Goal: Task Accomplishment & Management: Use online tool/utility

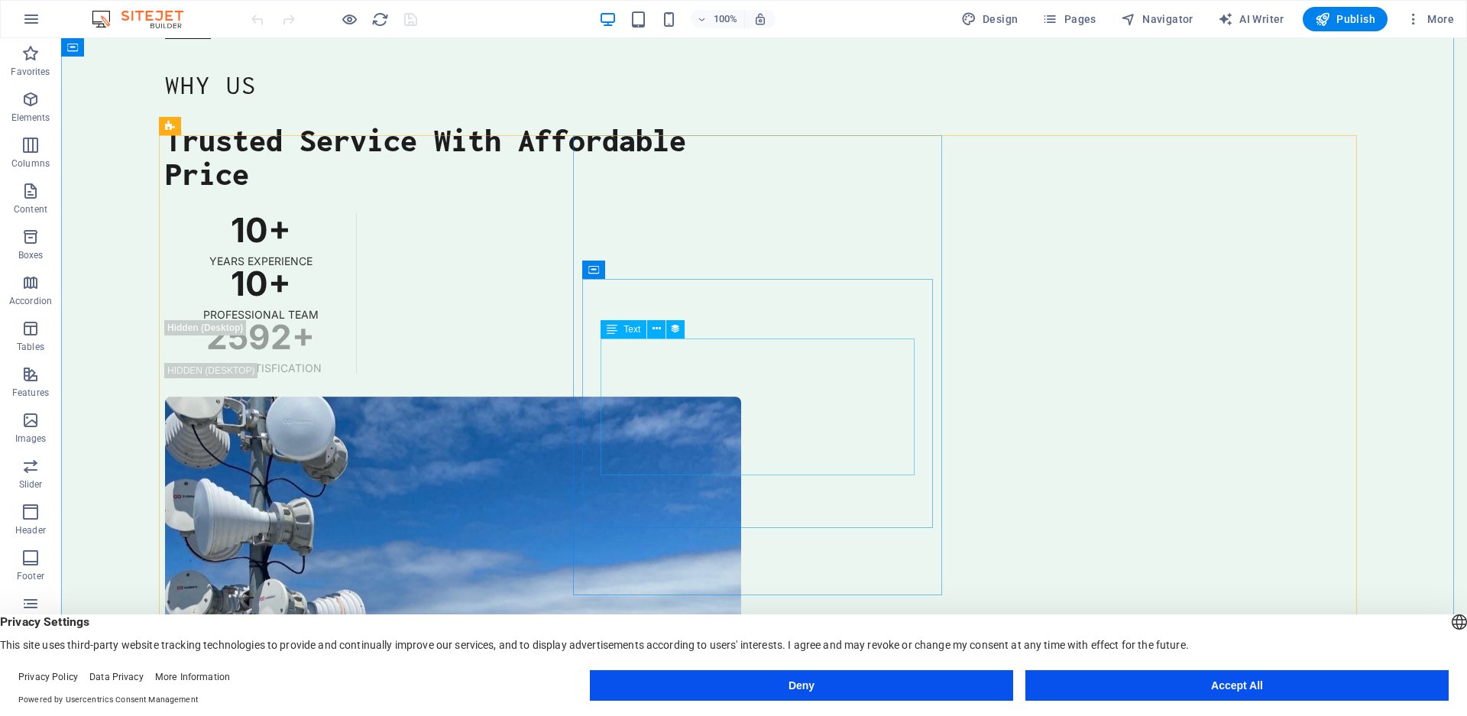
scroll to position [5188, 0]
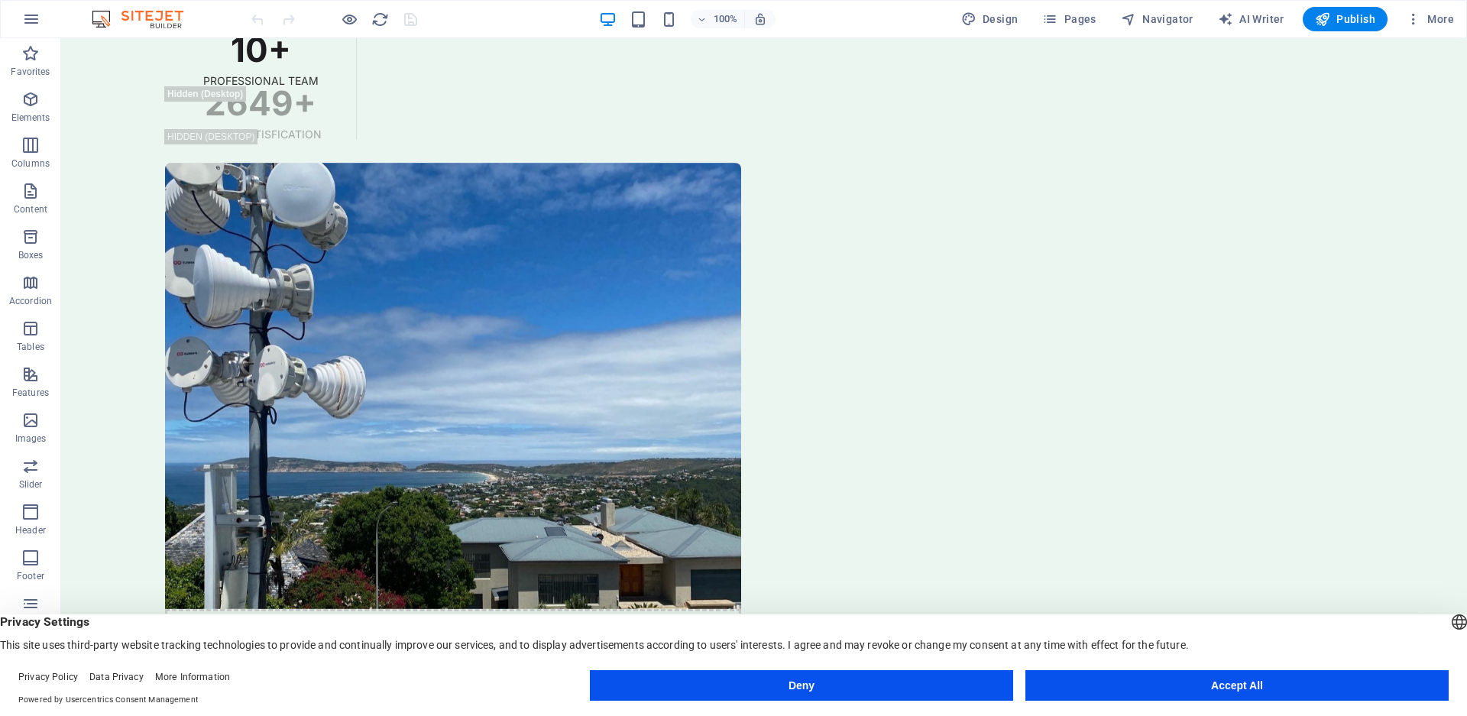
click at [1281, 678] on button "Accept All" at bounding box center [1236, 685] width 423 height 31
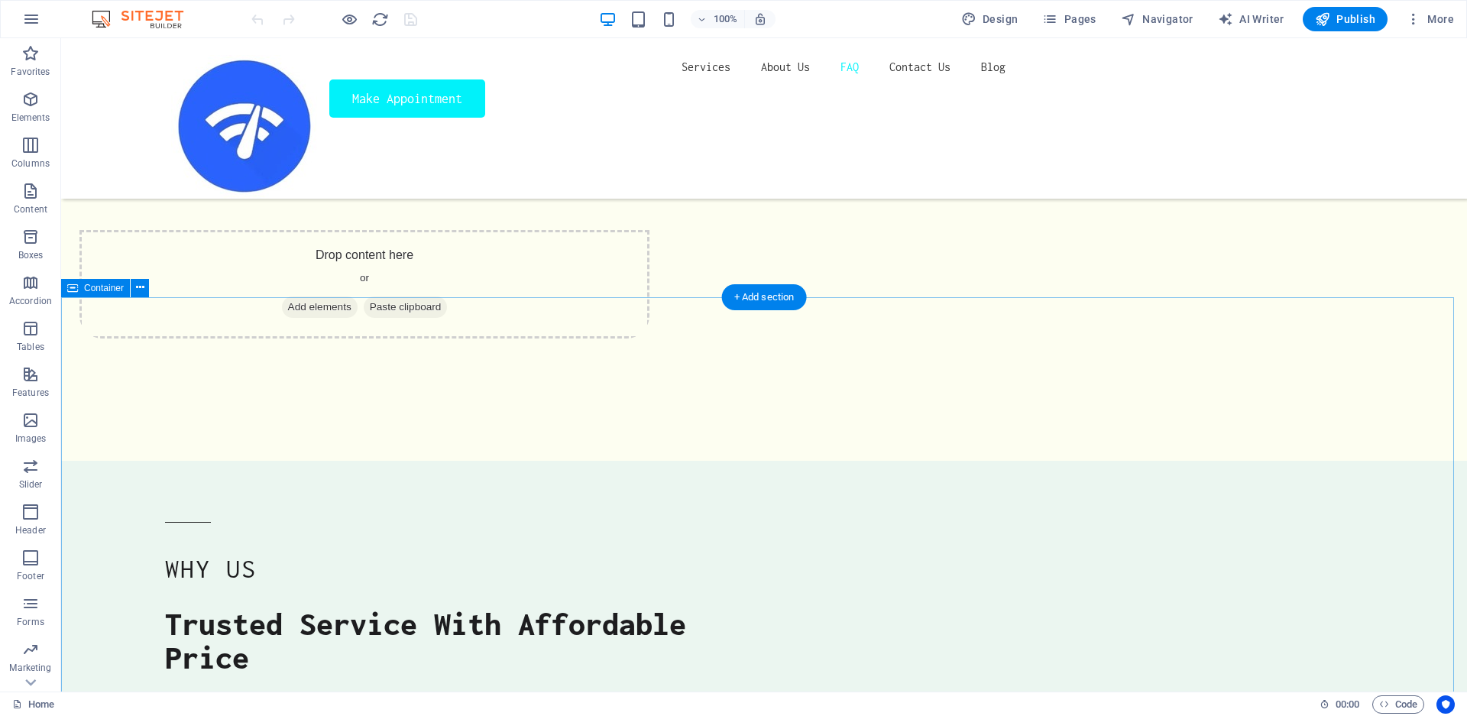
scroll to position [4486, 0]
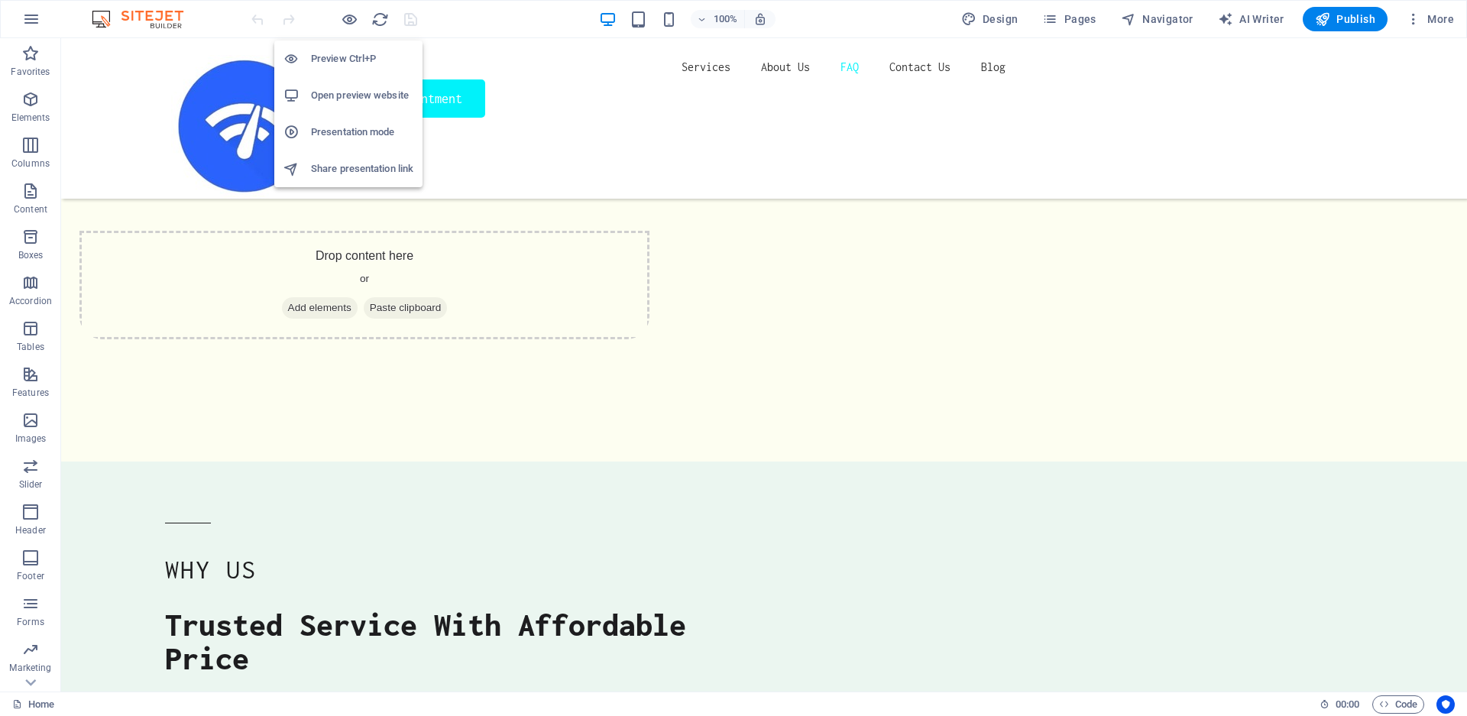
click at [342, 93] on h6 "Open preview website" at bounding box center [362, 95] width 102 height 18
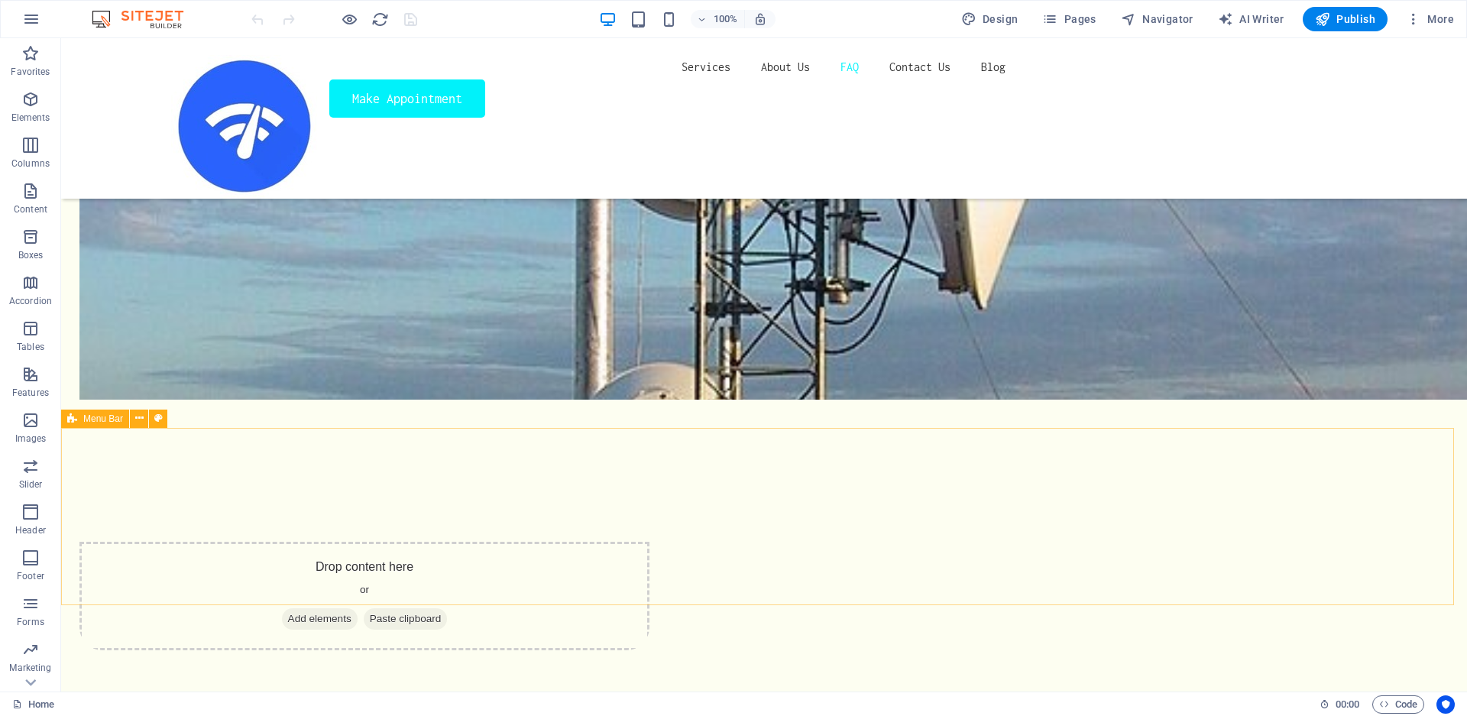
scroll to position [4097, 0]
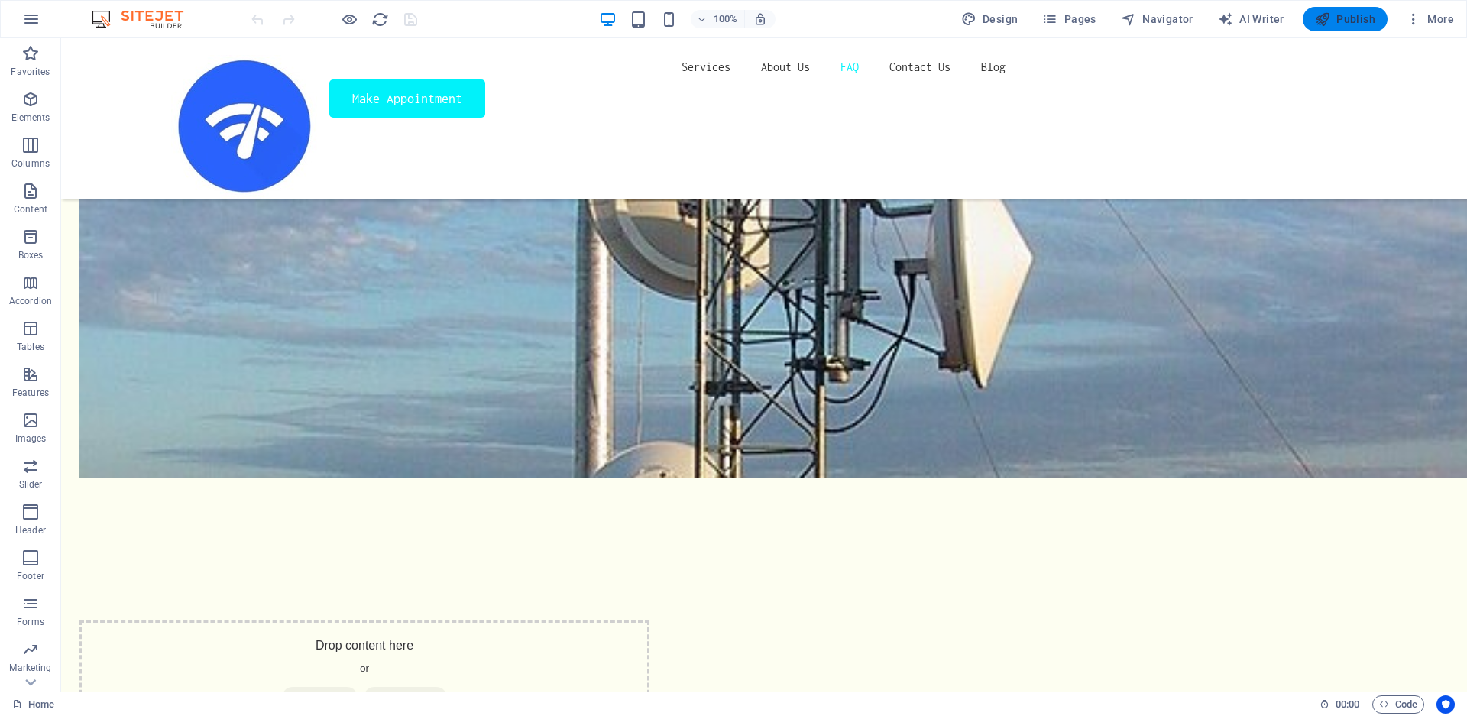
click at [1344, 20] on span "Publish" at bounding box center [1345, 18] width 60 height 15
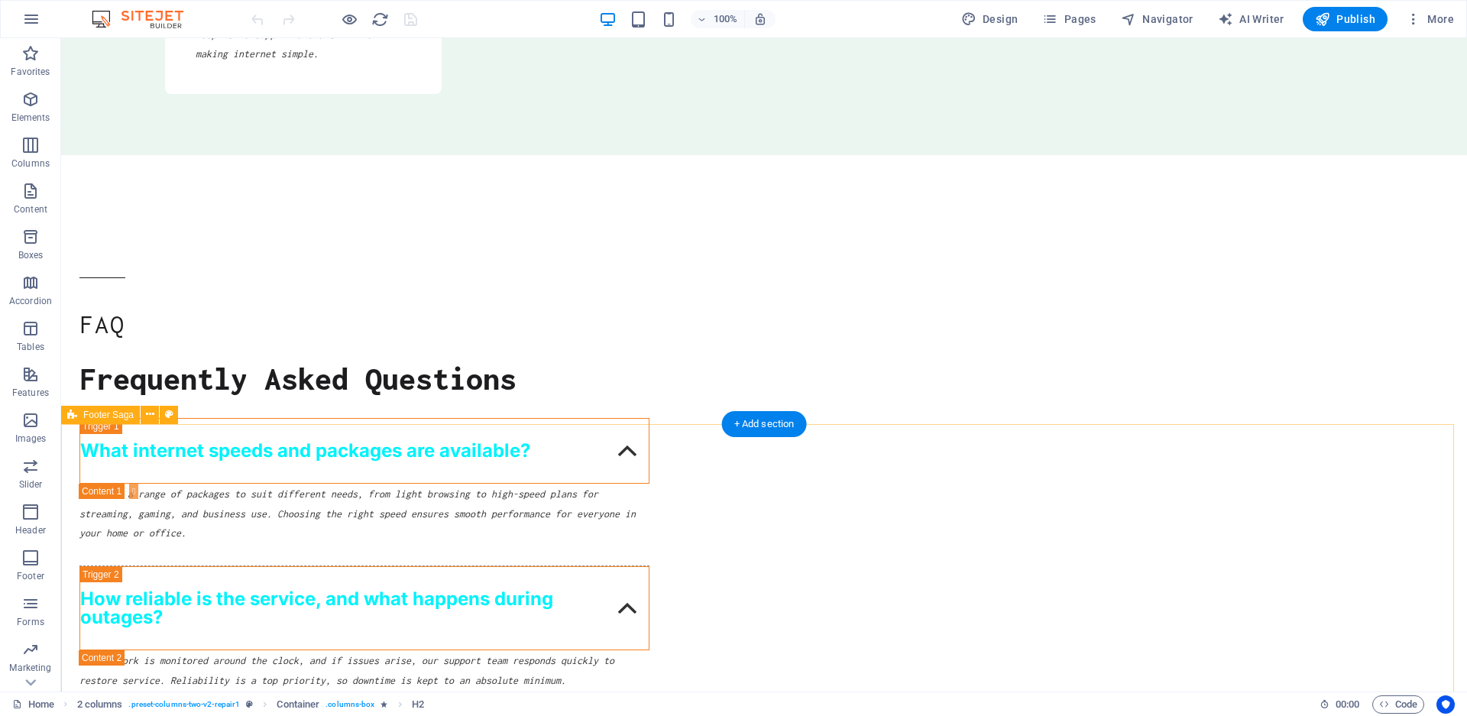
scroll to position [7182, 0]
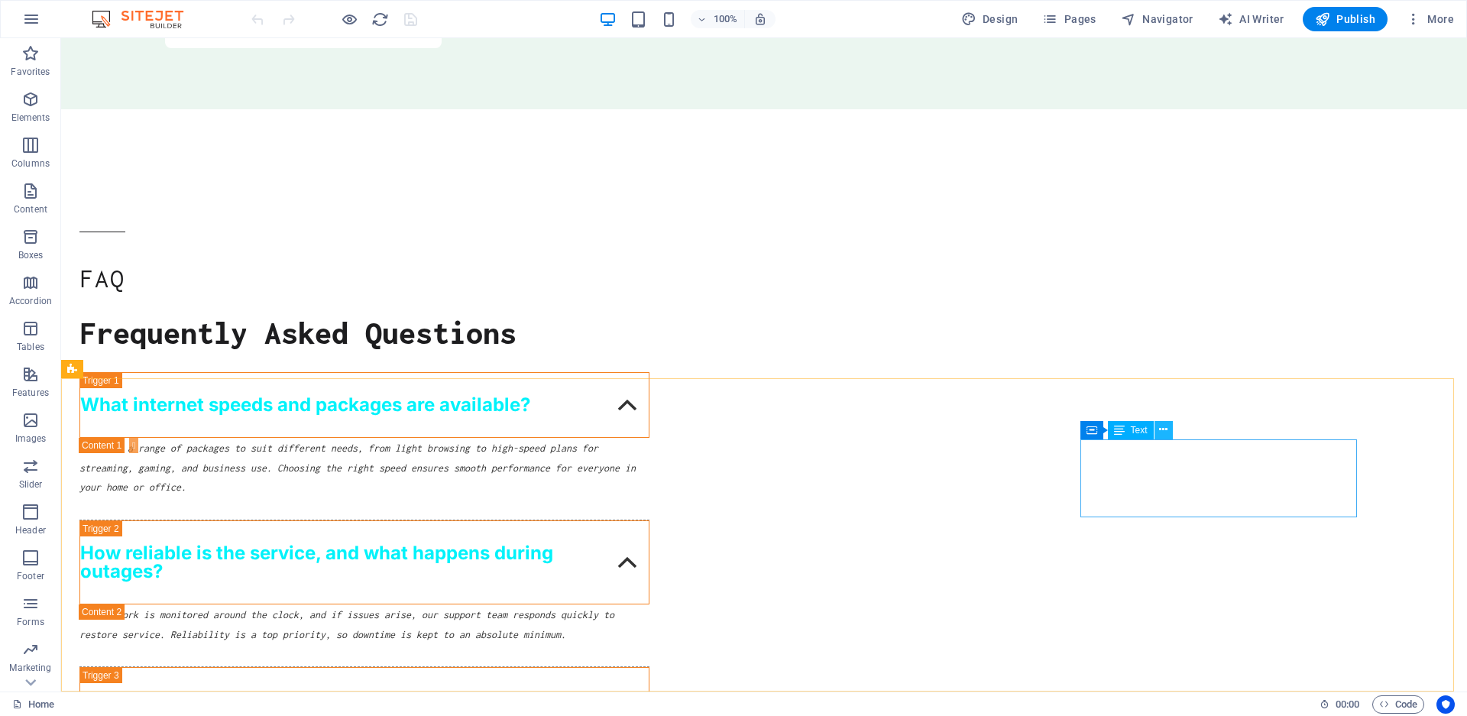
click at [1159, 429] on button at bounding box center [1163, 430] width 18 height 18
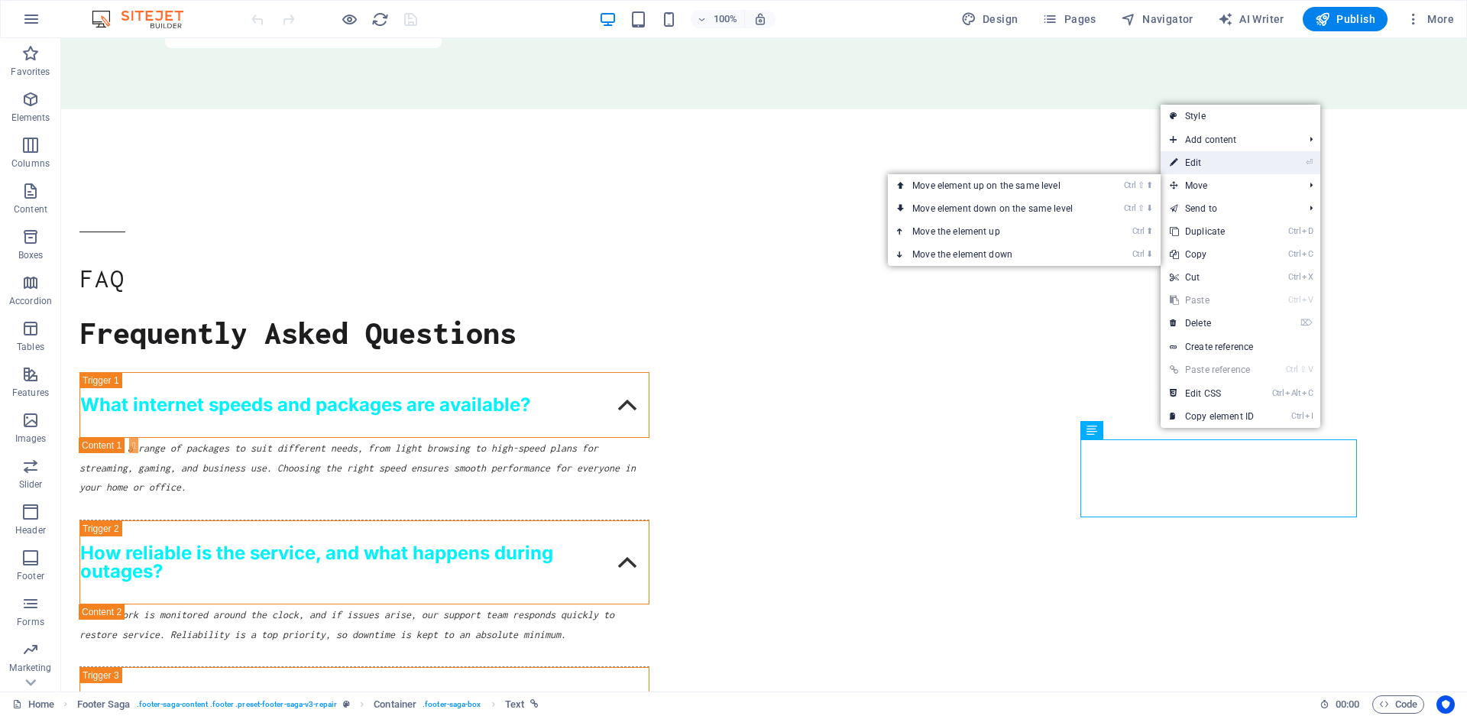
click at [1229, 162] on link "⏎ Edit" at bounding box center [1212, 162] width 102 height 23
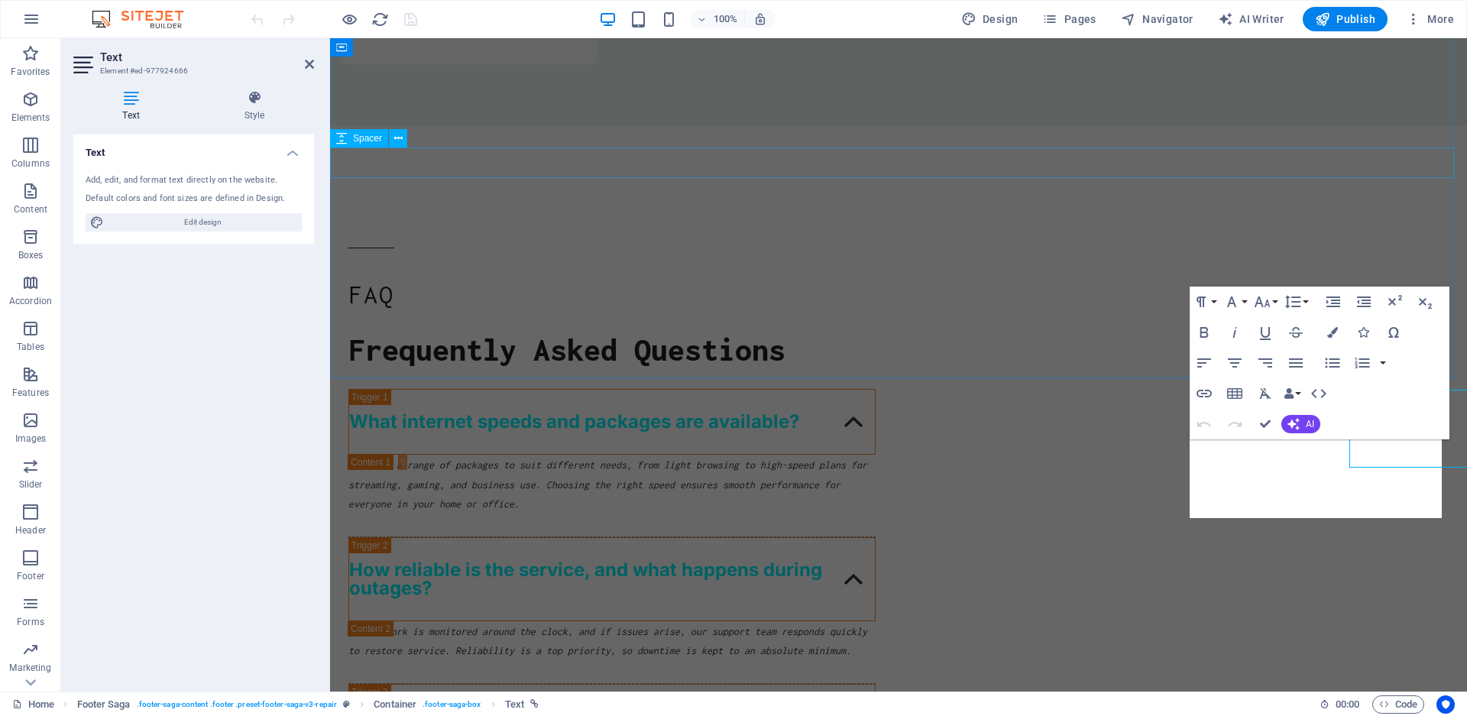
scroll to position [7231, 0]
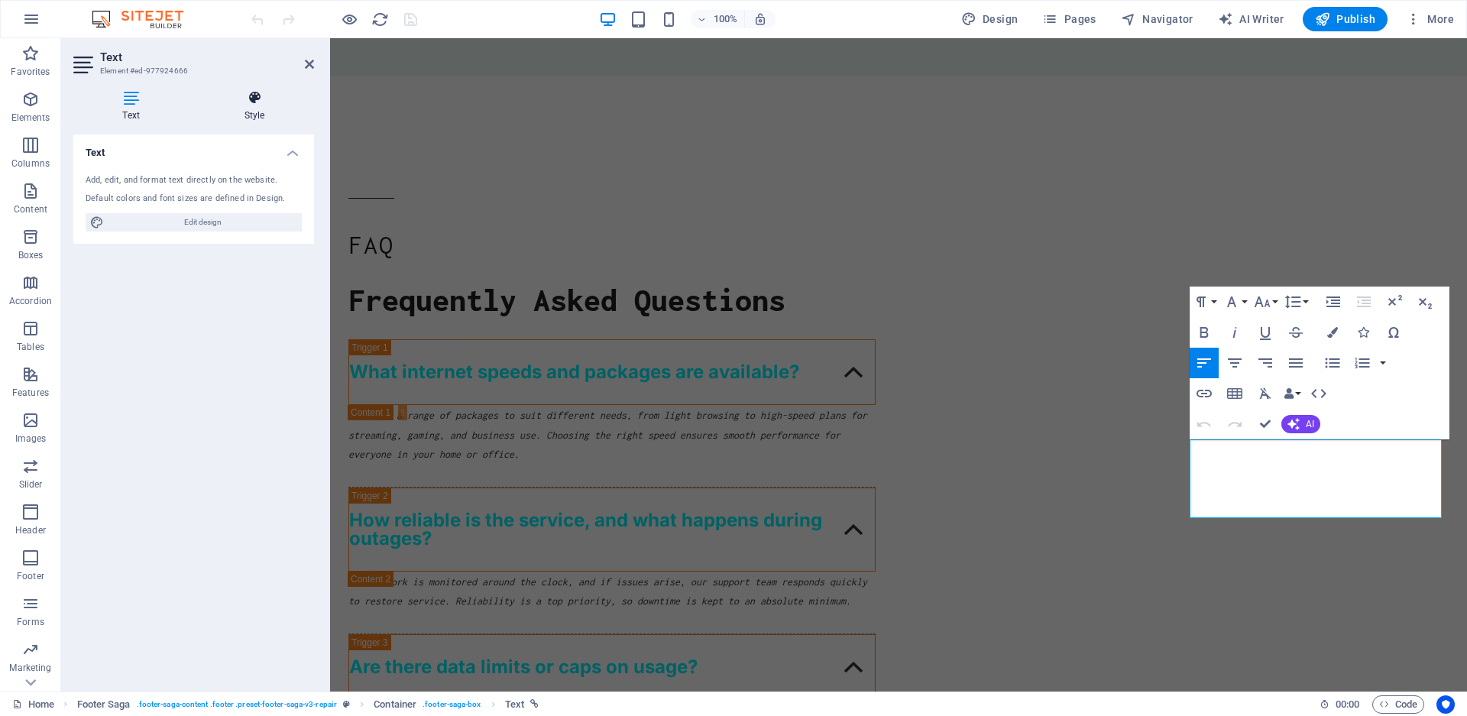
click at [261, 102] on icon at bounding box center [254, 97] width 119 height 15
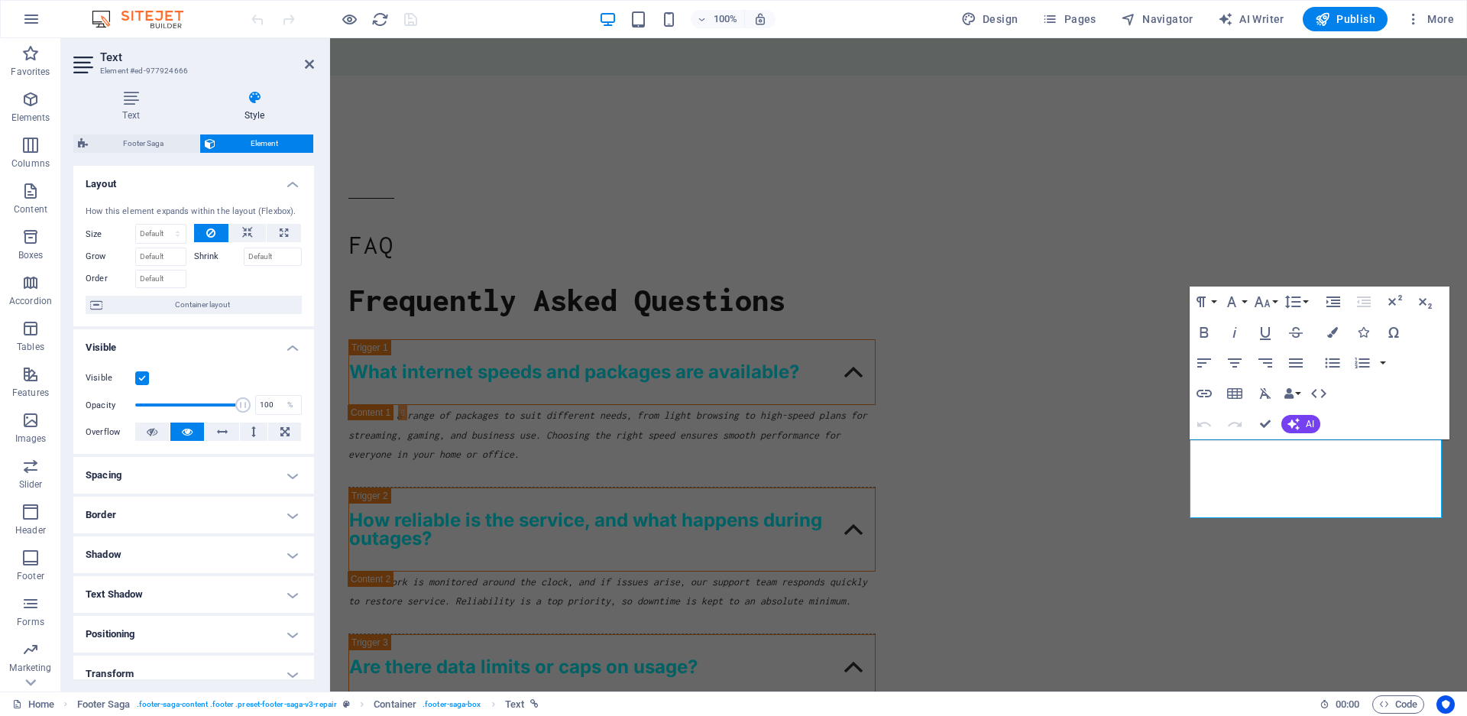
click at [143, 385] on label at bounding box center [142, 378] width 14 height 14
click at [0, 0] on input "Visible" at bounding box center [0, 0] width 0 height 0
click at [316, 58] on aside "Text Element #ed-977924666 Text Style Text Add, edit, and format text directly …" at bounding box center [195, 364] width 269 height 653
click at [307, 61] on icon at bounding box center [309, 64] width 9 height 12
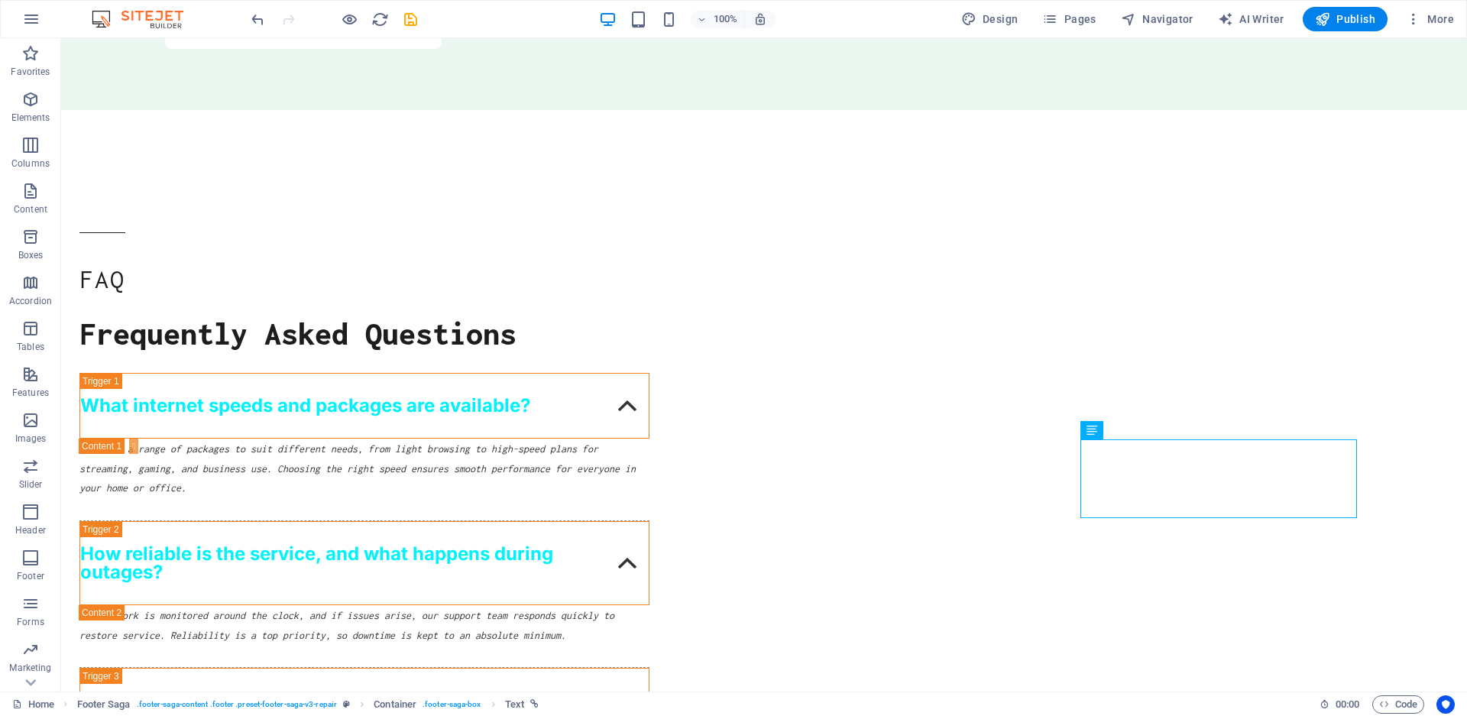
click at [413, 19] on icon "save" at bounding box center [411, 20] width 18 height 18
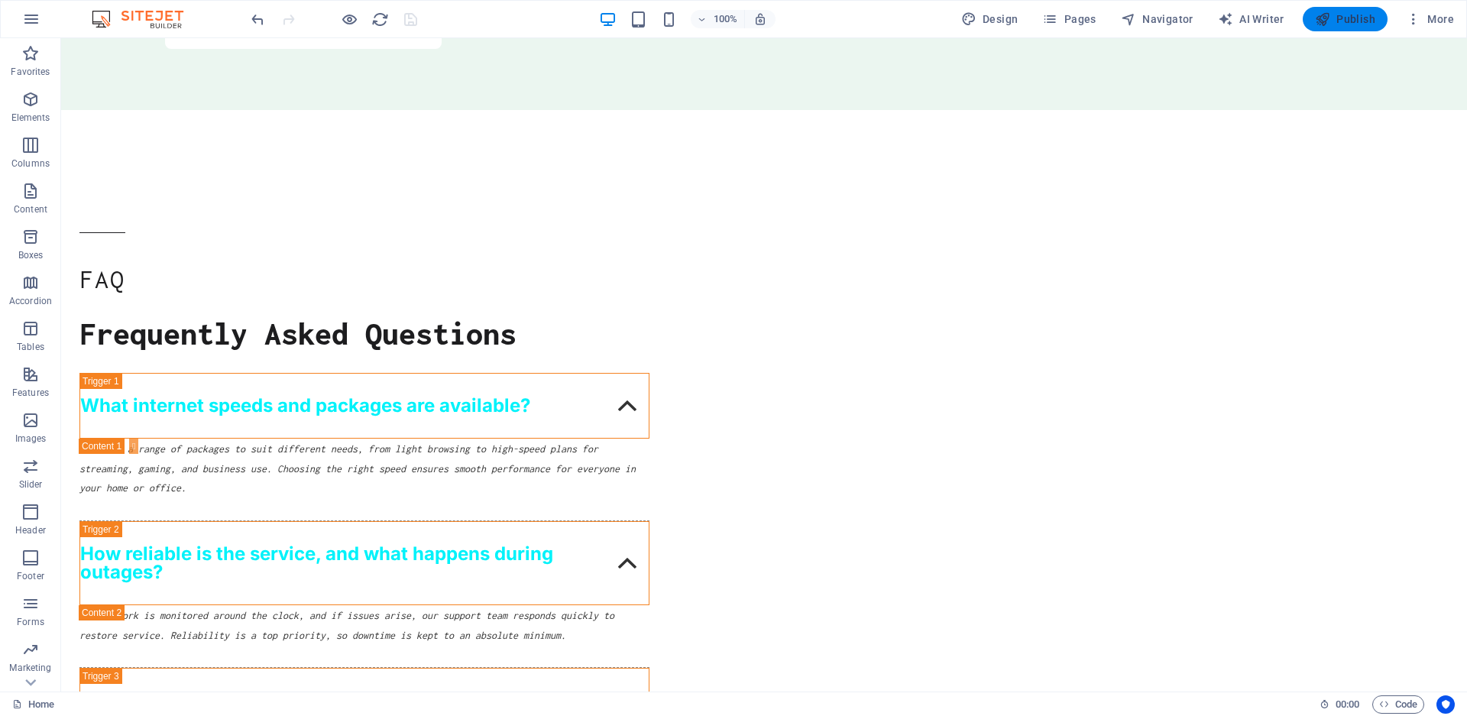
click at [1332, 24] on span "Publish" at bounding box center [1345, 18] width 60 height 15
